Goal: Check status: Check status

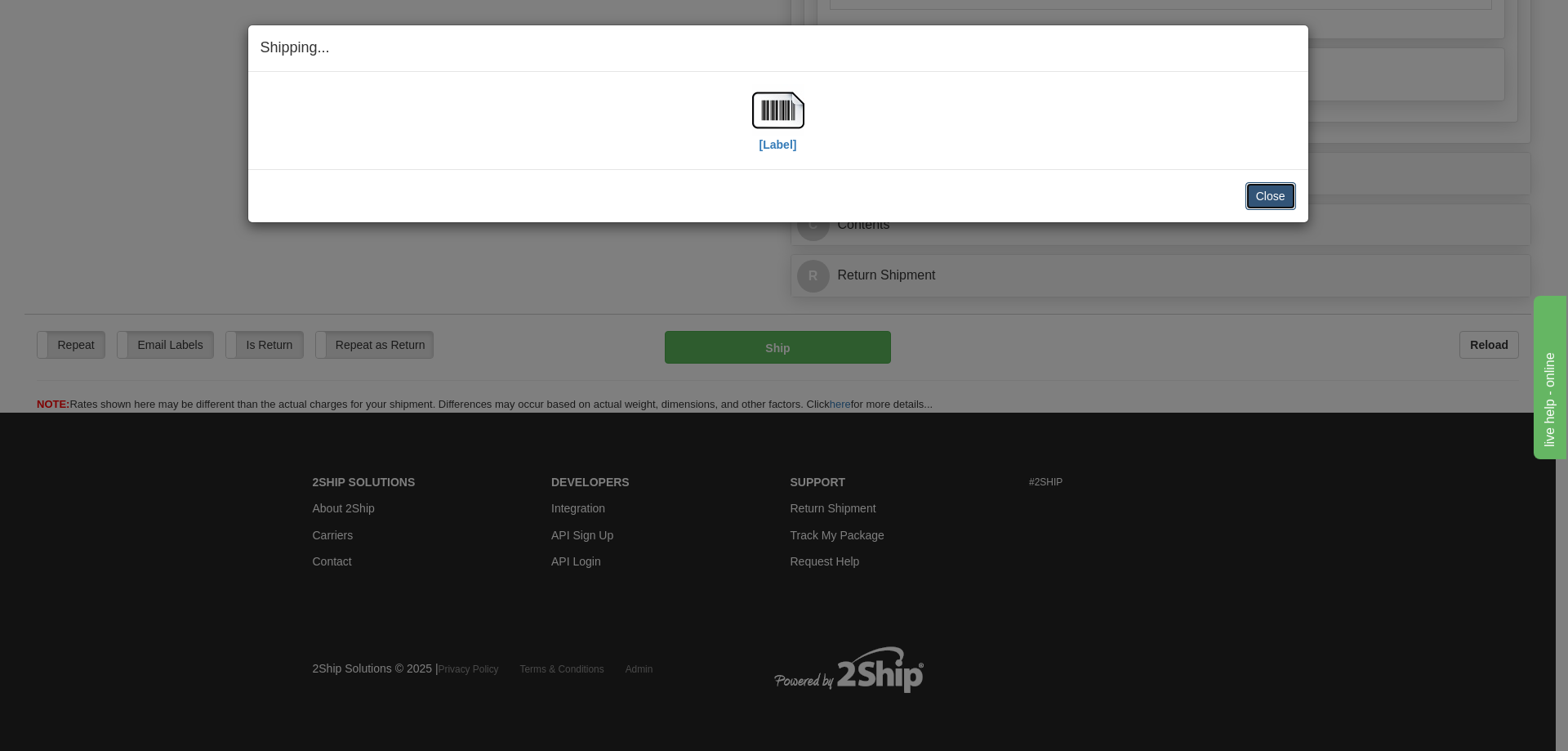
click at [1285, 197] on button "Close" at bounding box center [1271, 196] width 51 height 28
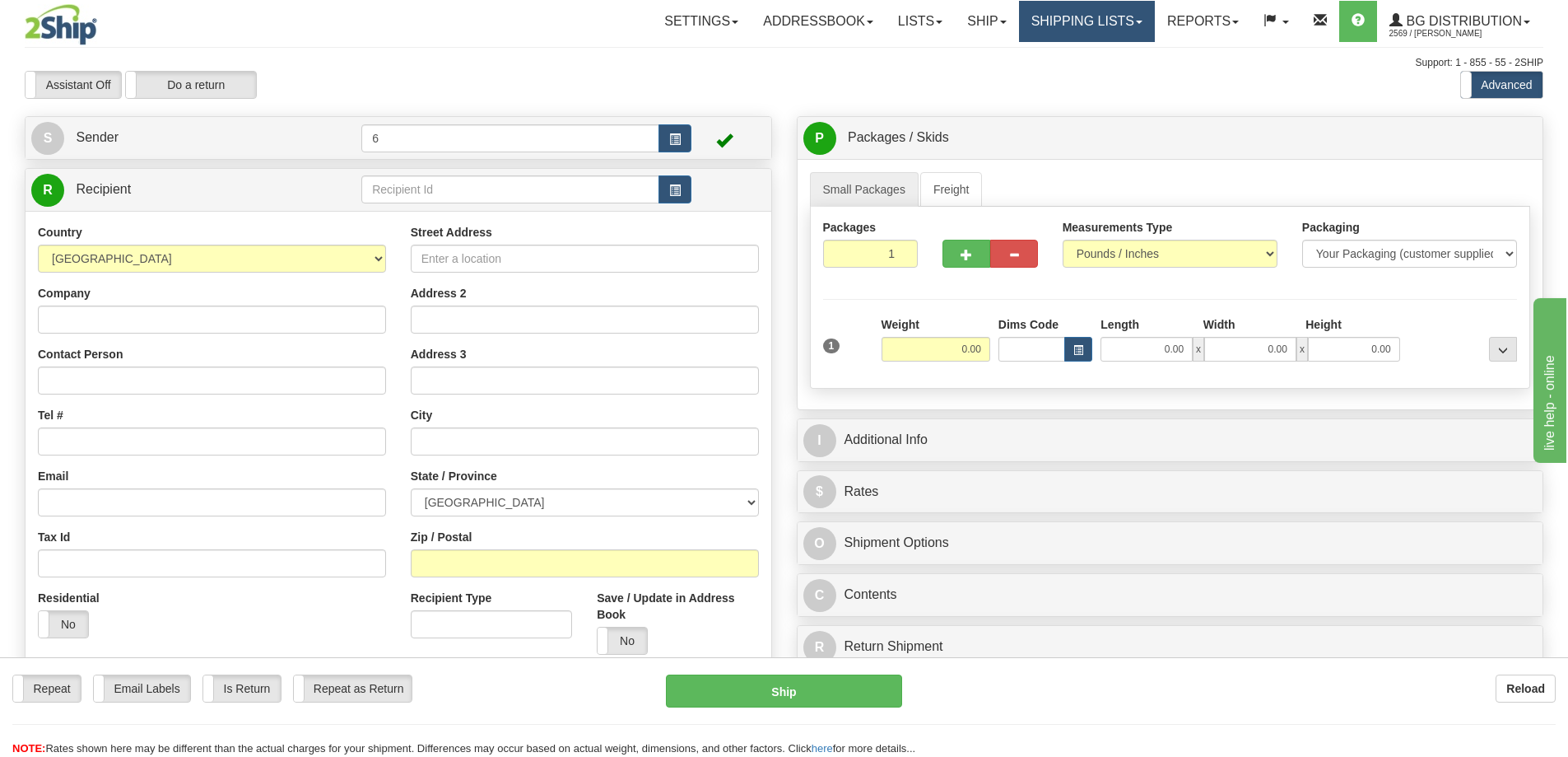
click at [1079, 33] on link "Shipping lists" at bounding box center [1087, 21] width 136 height 41
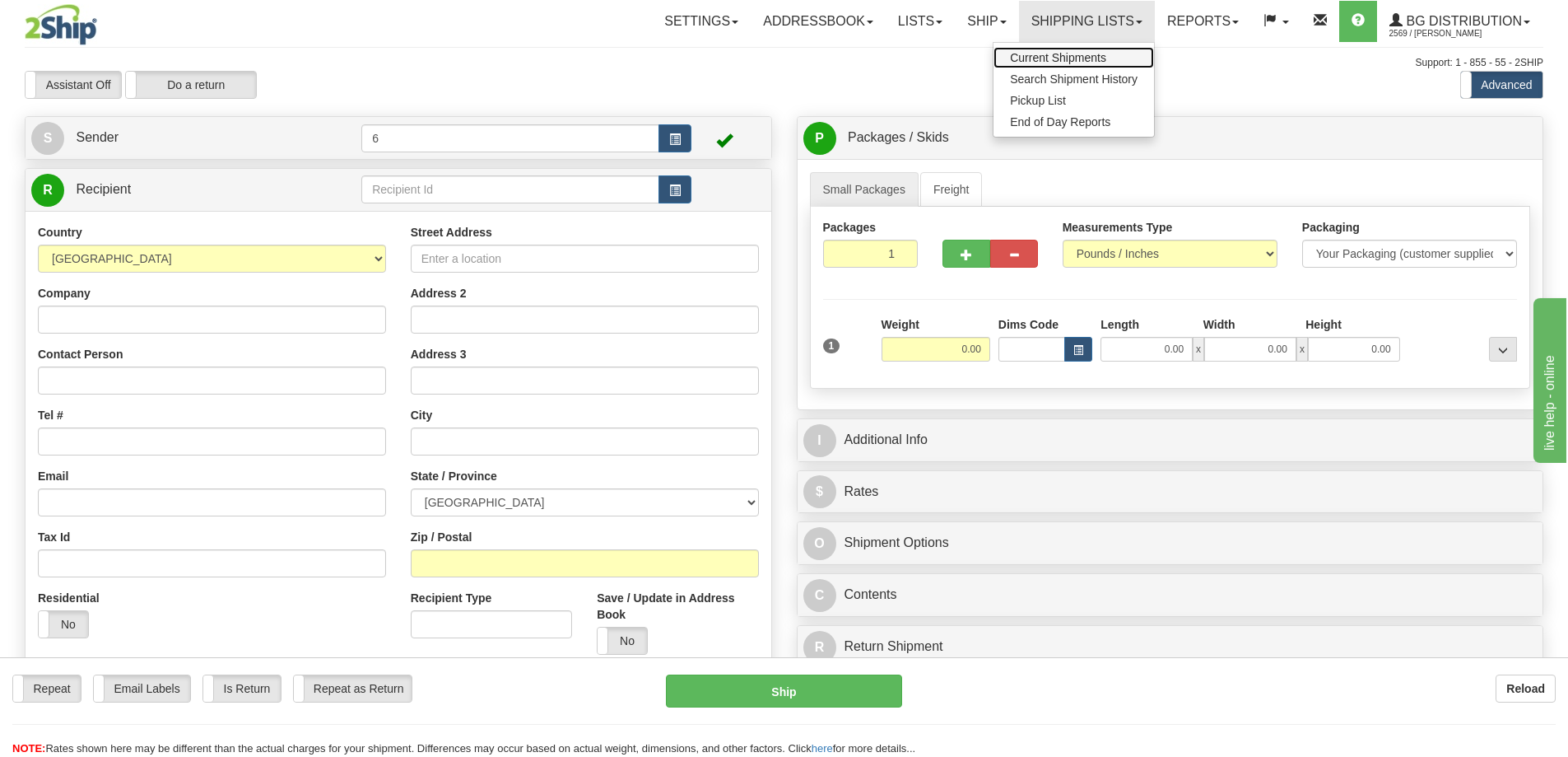
click at [1074, 63] on span "Current Shipments" at bounding box center [1058, 57] width 97 height 13
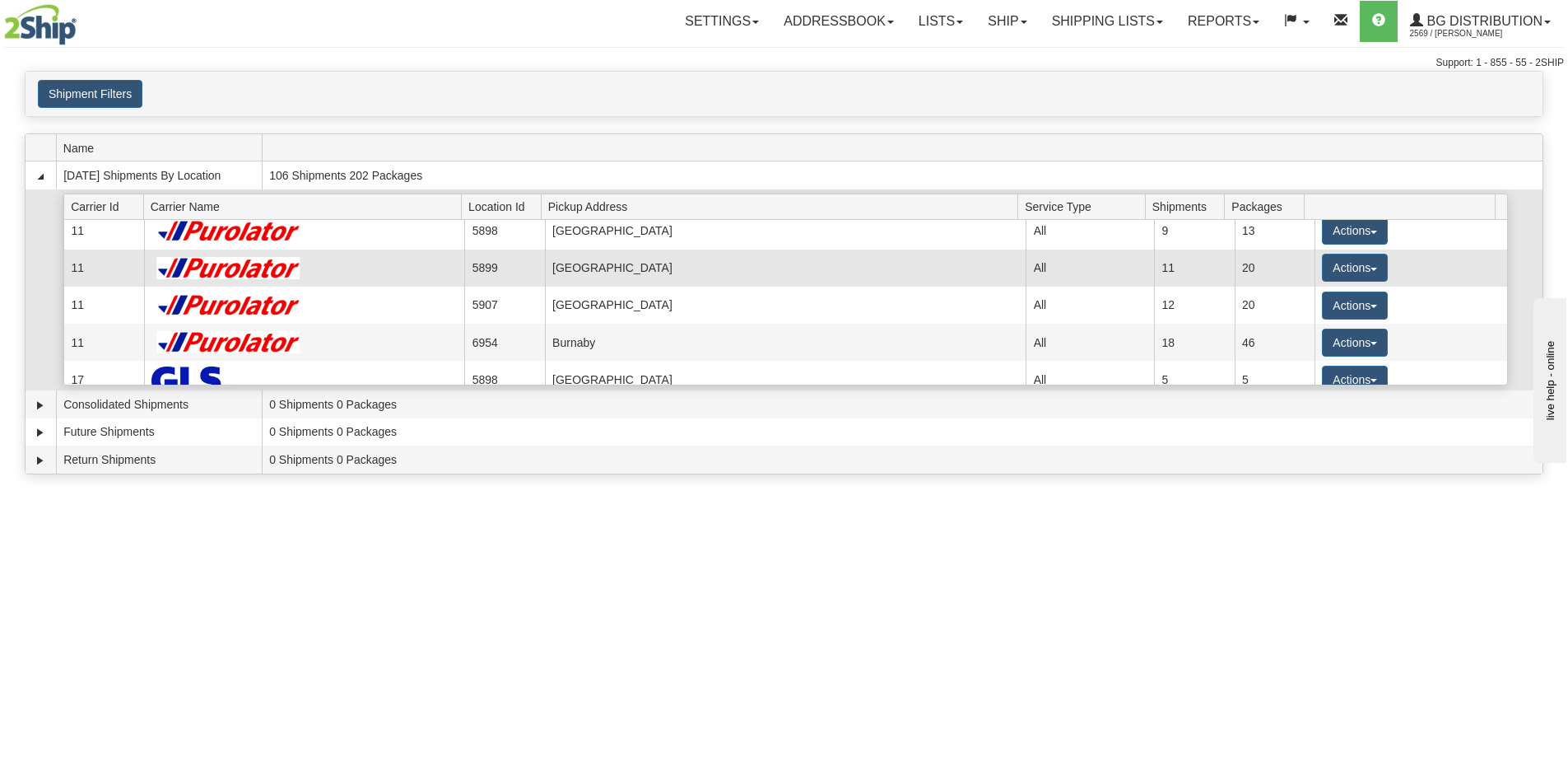
scroll to position [165, 0]
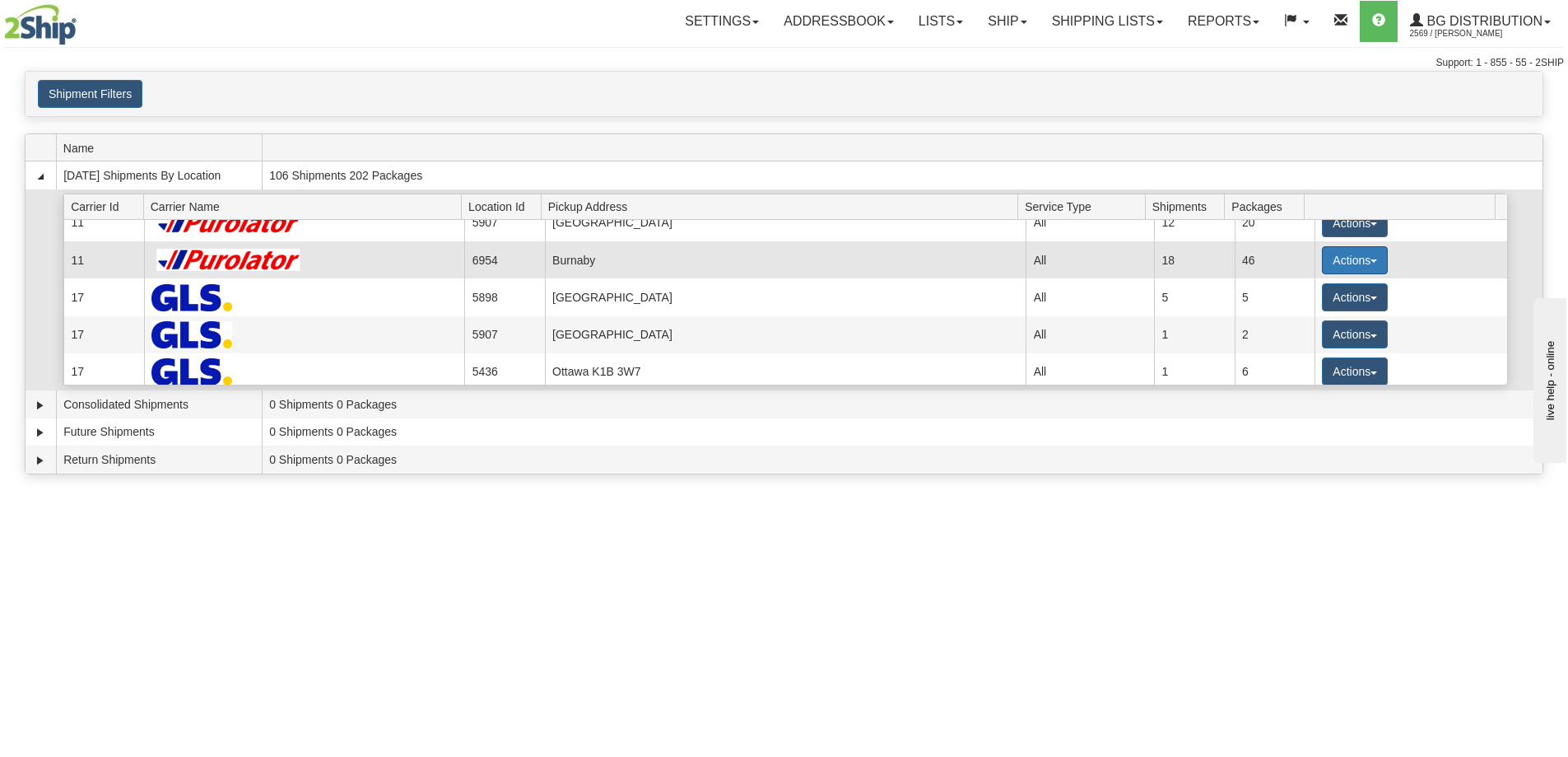
click at [1338, 267] on button "Actions" at bounding box center [1354, 260] width 66 height 28
click at [1323, 297] on link "Details" at bounding box center [1321, 291] width 132 height 21
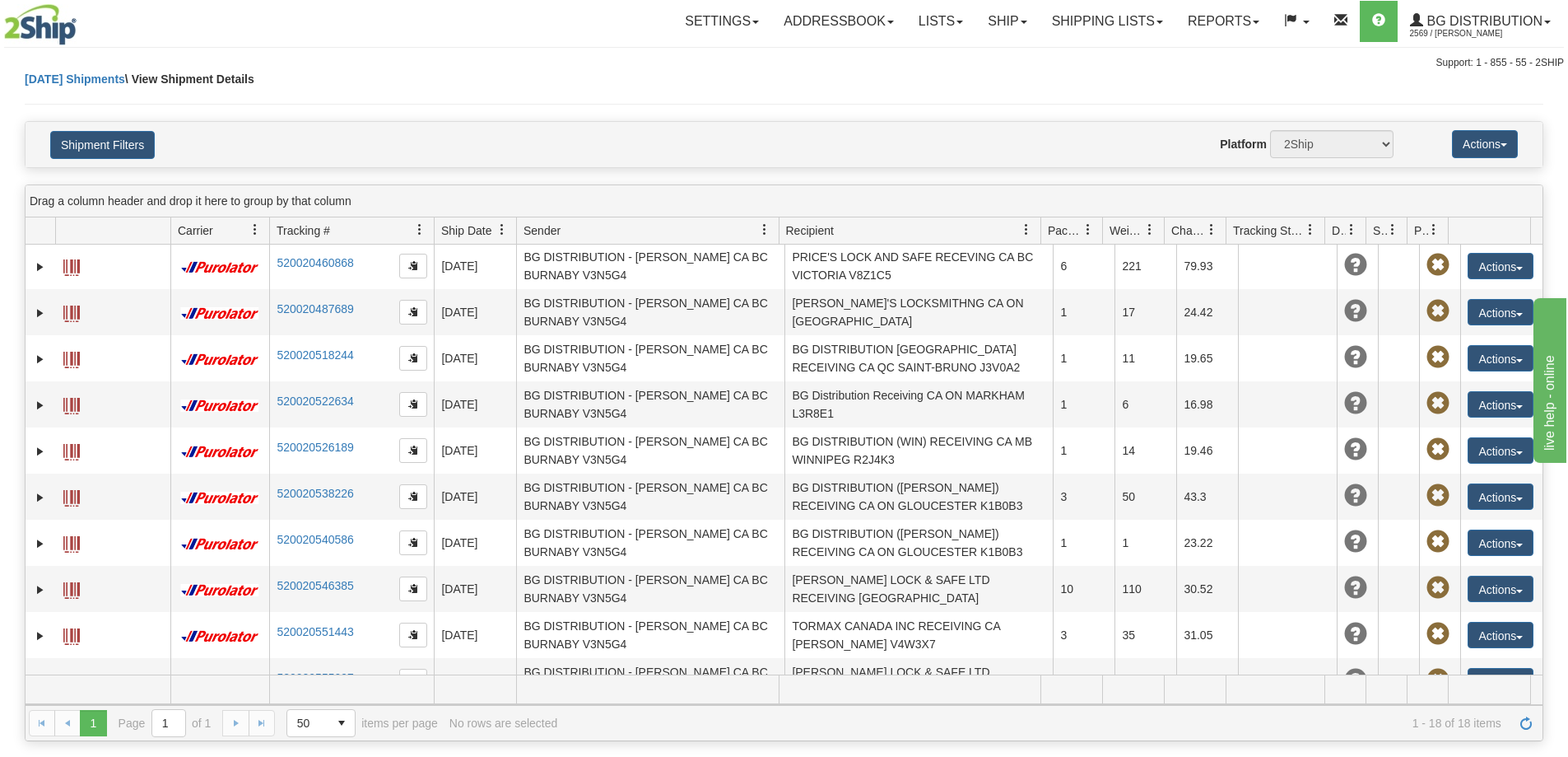
scroll to position [399, 0]
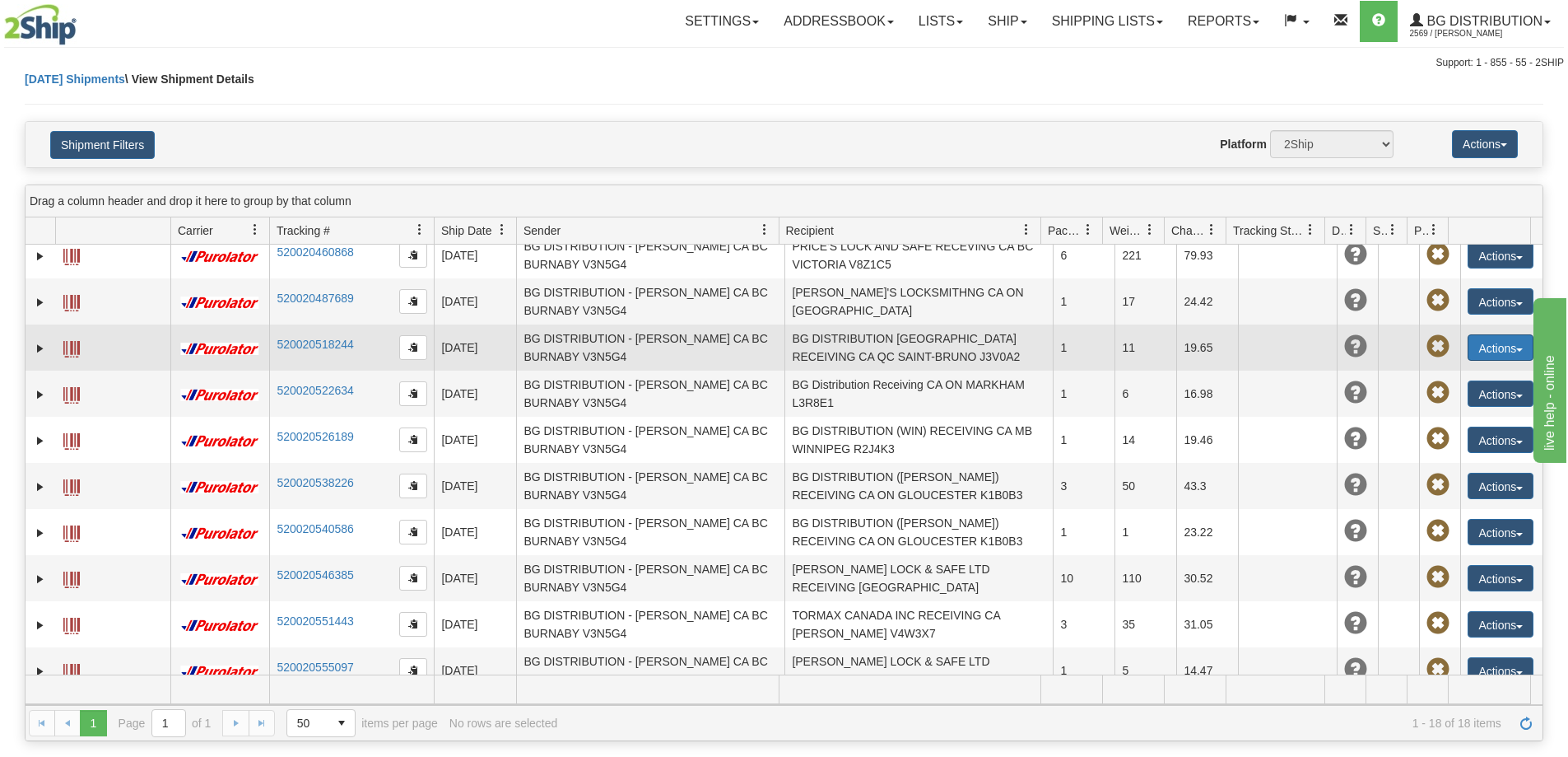
click at [1503, 334] on button "Actions" at bounding box center [1500, 347] width 66 height 27
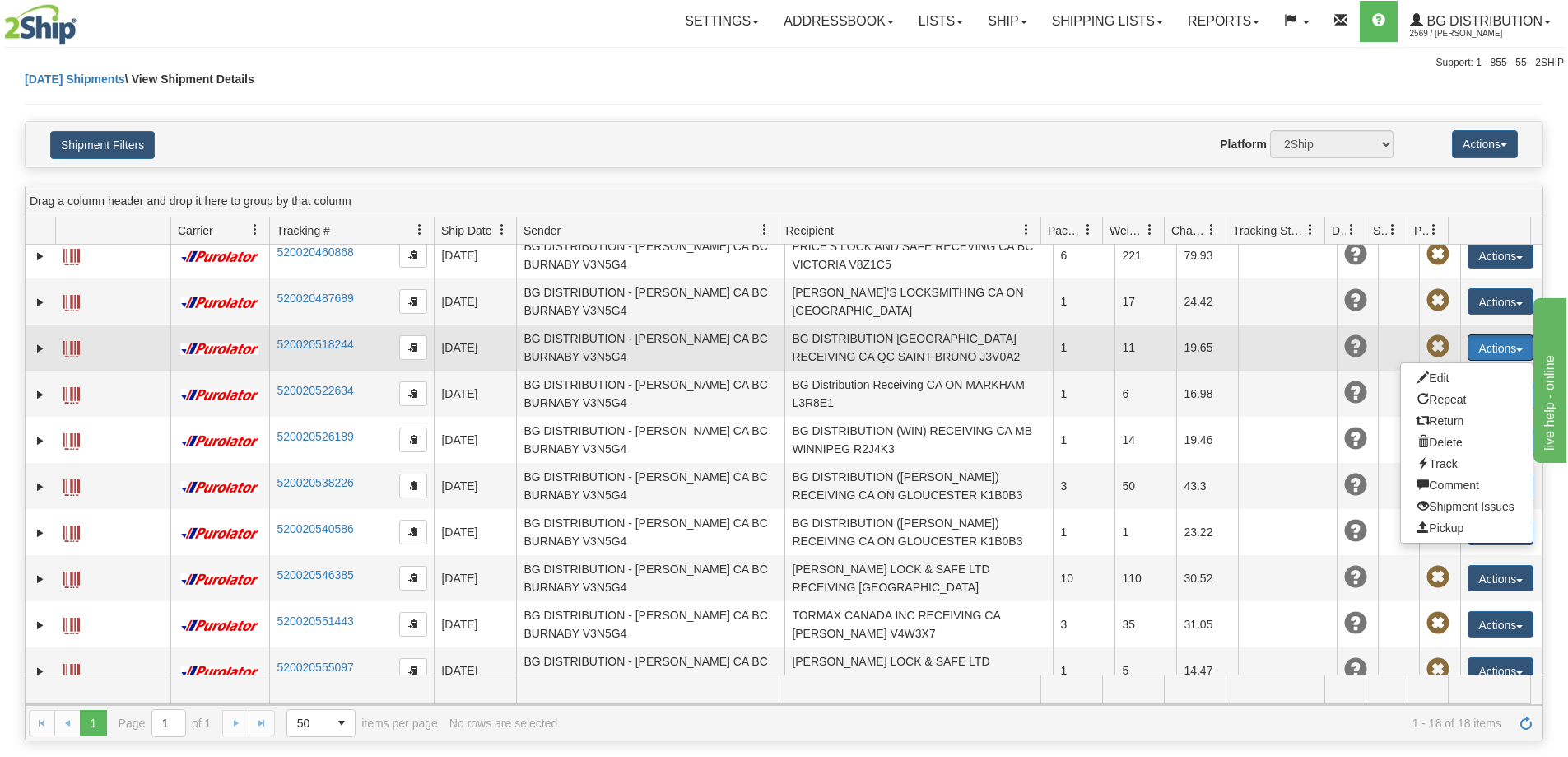
click at [67, 341] on span at bounding box center [71, 349] width 16 height 16
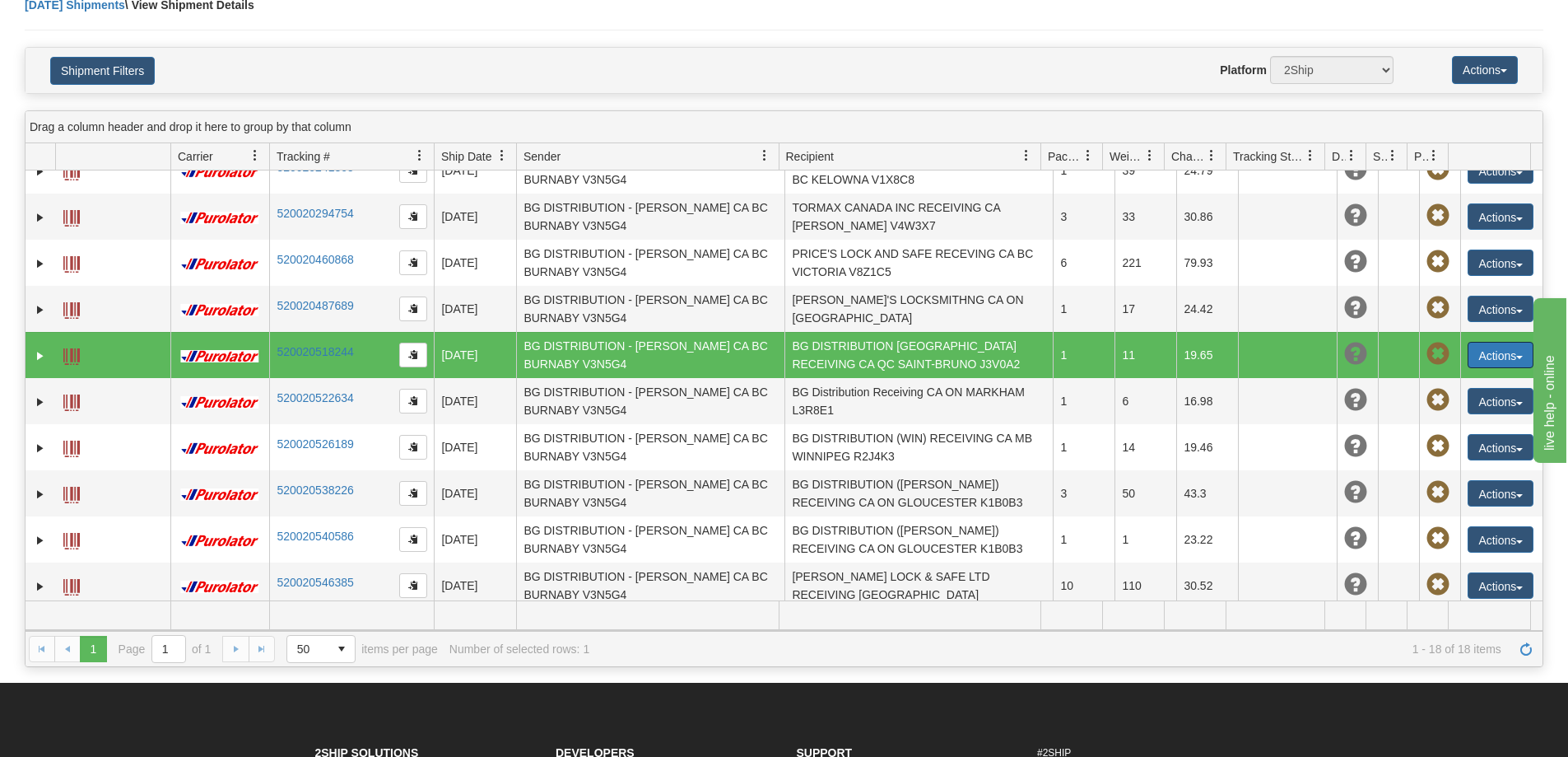
scroll to position [0, 0]
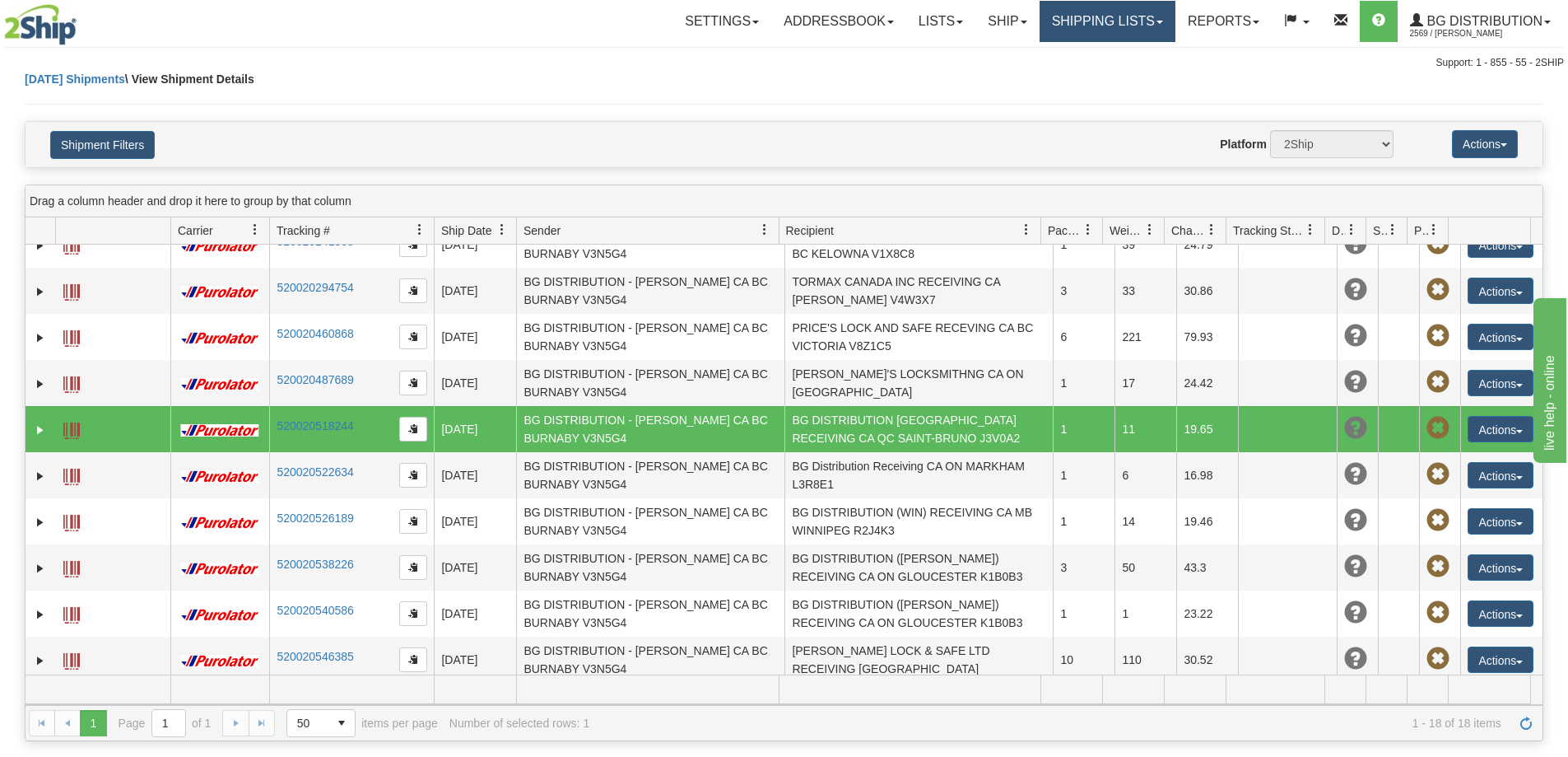
click at [1071, 27] on link "Shipping lists" at bounding box center [1107, 21] width 136 height 41
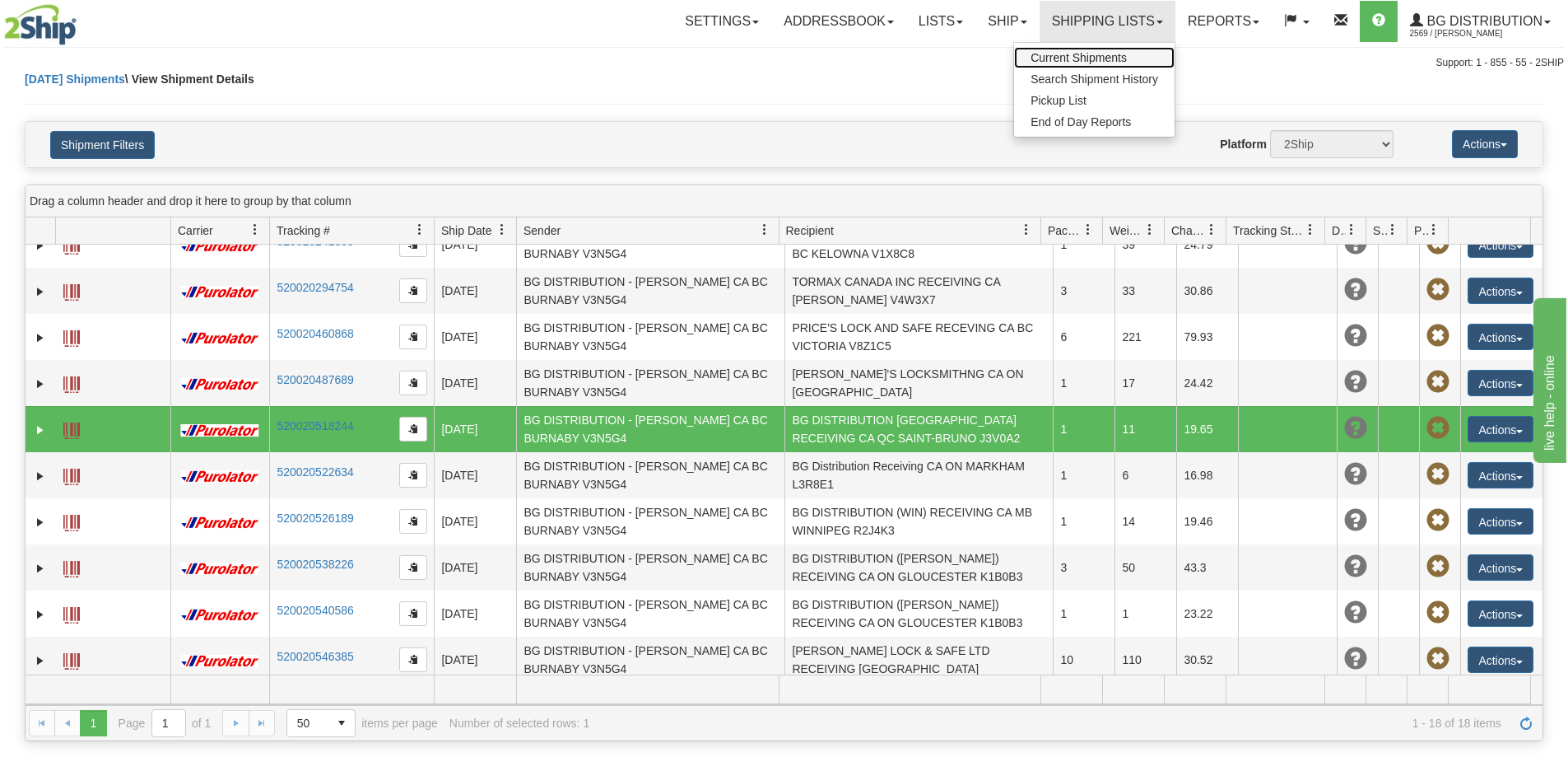
click at [1117, 60] on span "Current Shipments" at bounding box center [1078, 57] width 97 height 13
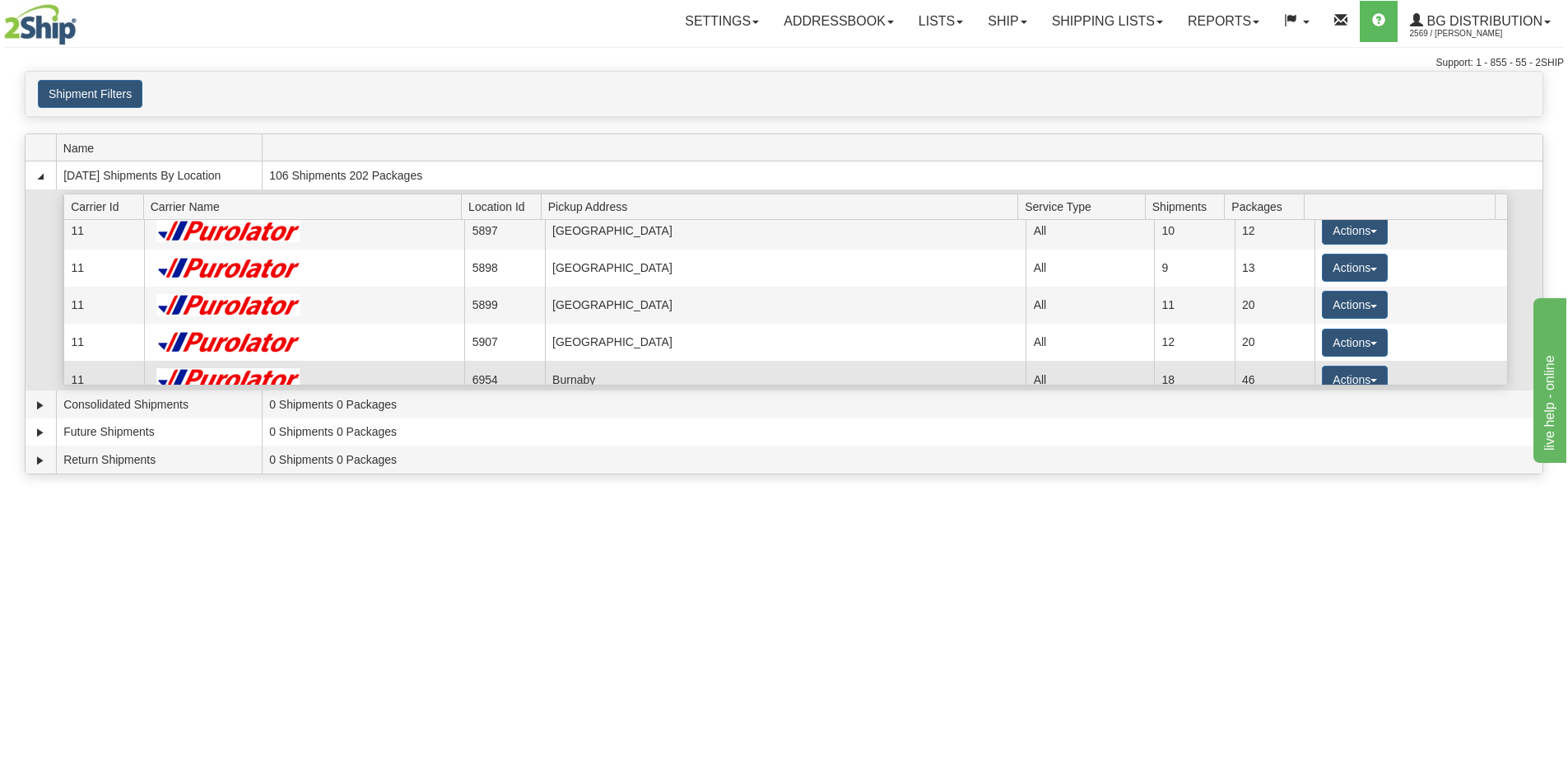
scroll to position [82, 0]
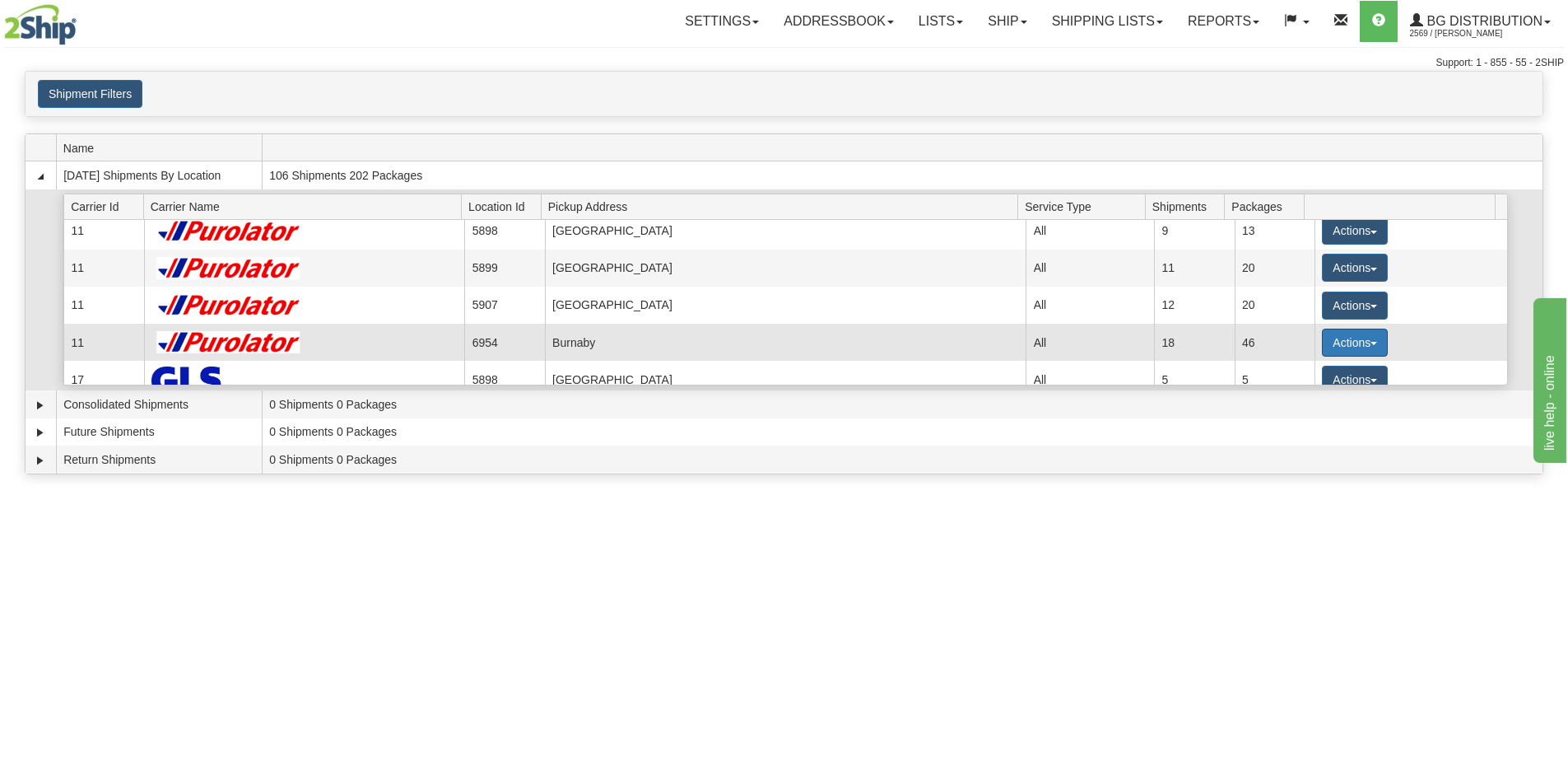
click at [1355, 336] on button "Actions" at bounding box center [1354, 342] width 66 height 28
click at [1341, 378] on link "Details" at bounding box center [1321, 374] width 132 height 21
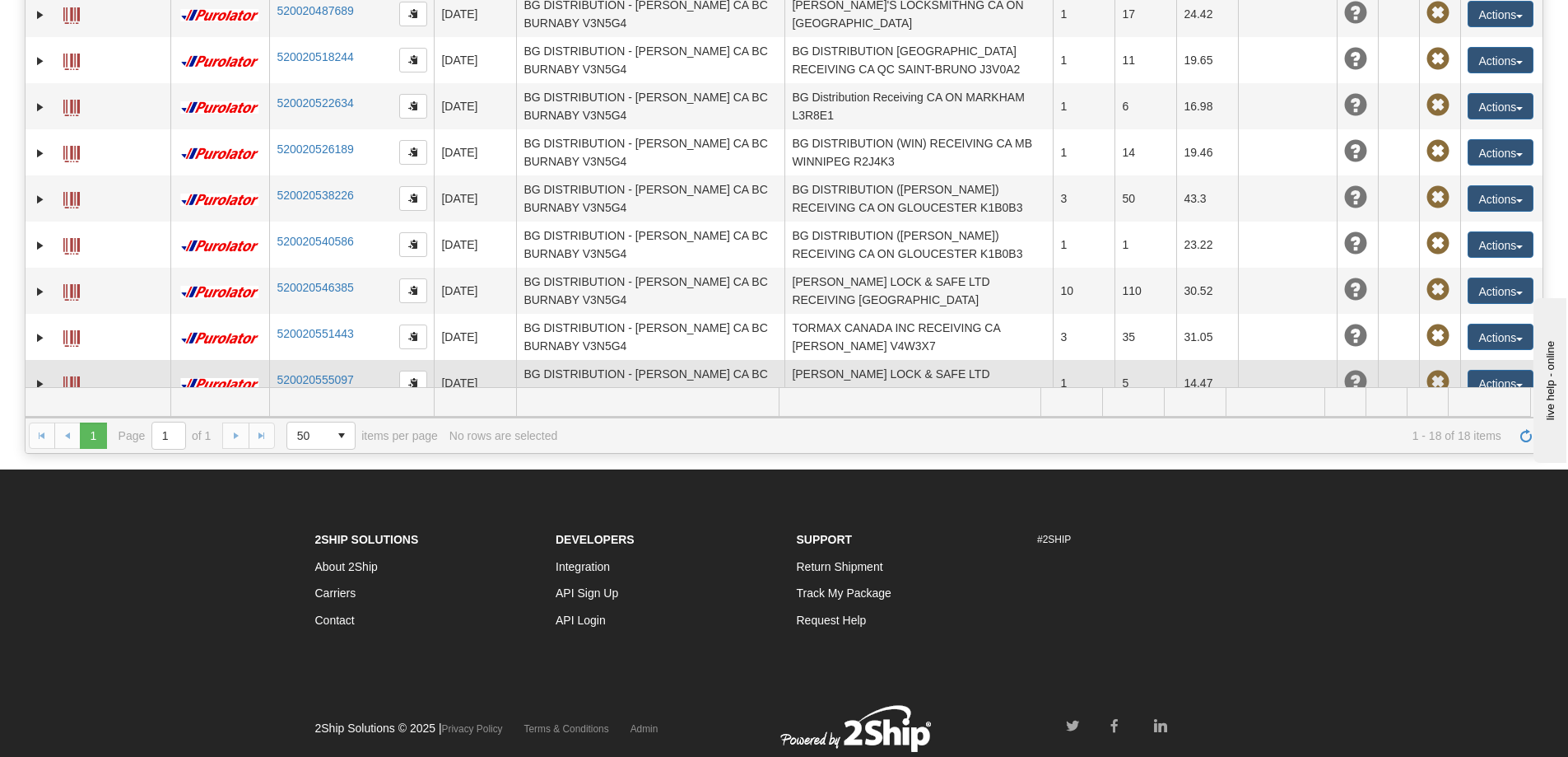
scroll to position [247, 0]
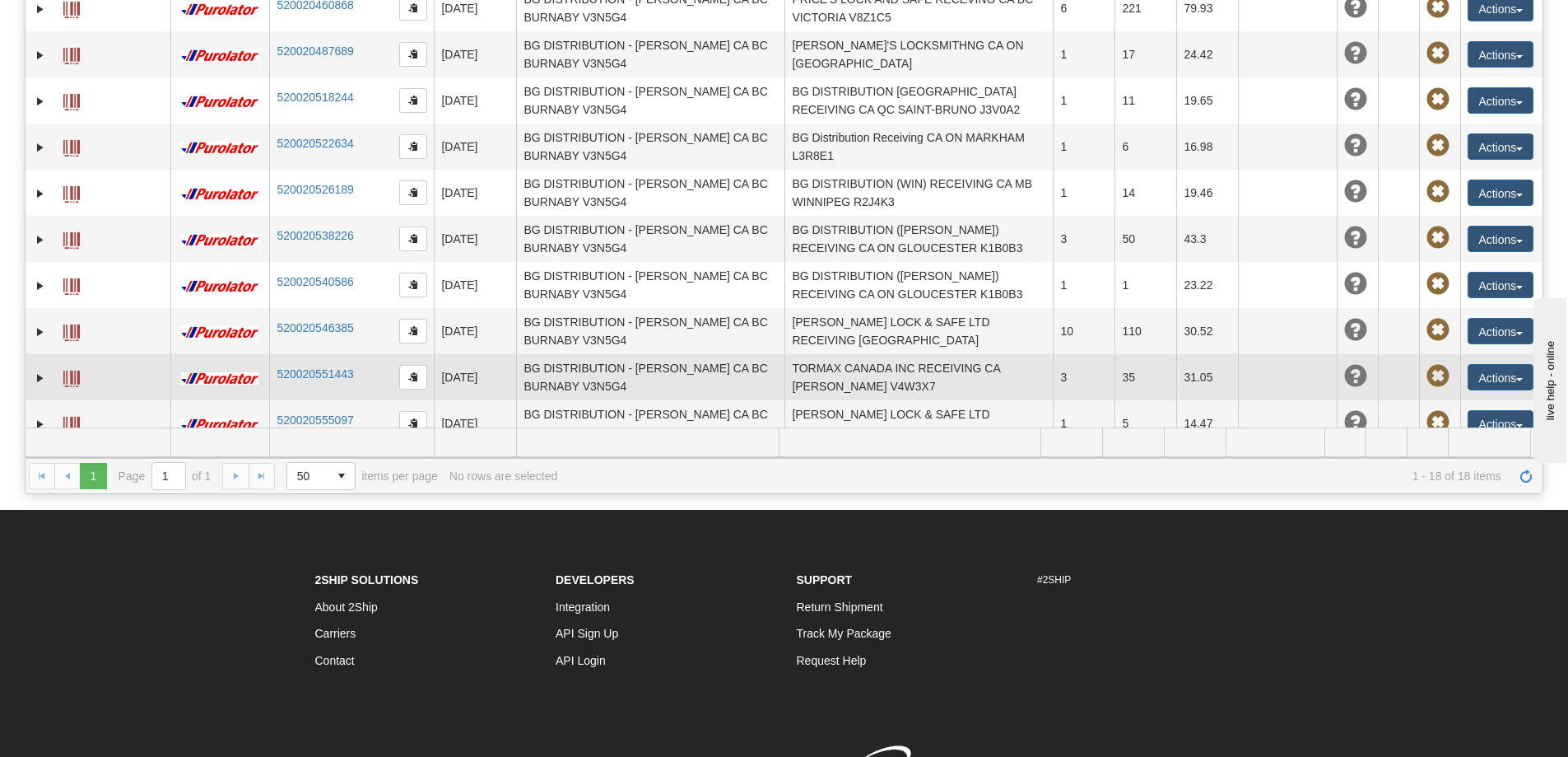
click at [72, 370] on span at bounding box center [71, 378] width 16 height 16
